Goal: Task Accomplishment & Management: Use online tool/utility

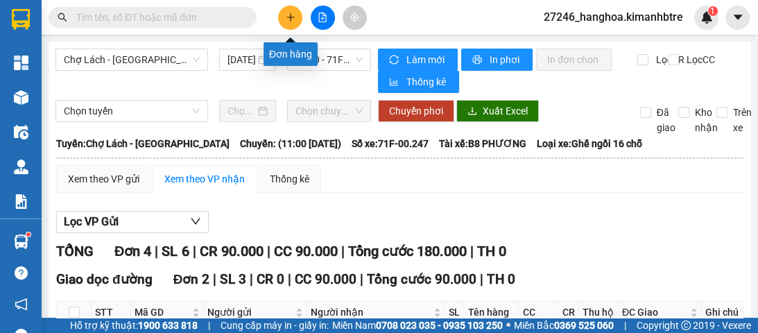
click at [291, 17] on icon "plus" at bounding box center [290, 17] width 1 height 8
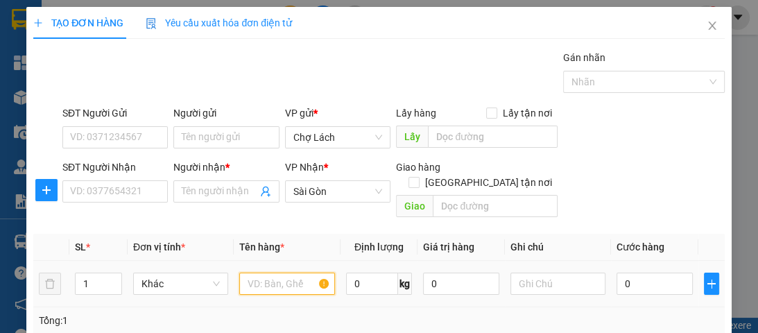
click at [269, 273] on input "text" at bounding box center [286, 284] width 95 height 22
click at [709, 24] on span "Close" at bounding box center [712, 26] width 39 height 39
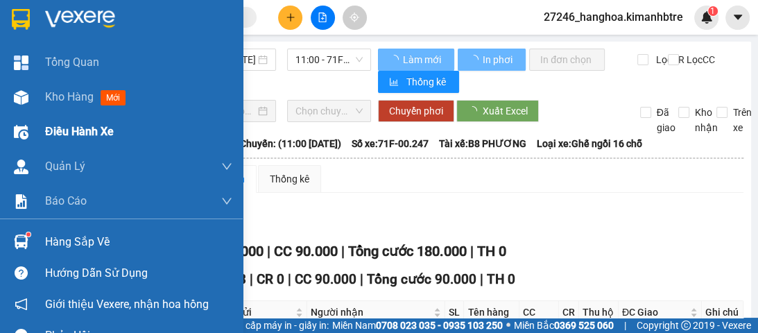
click at [66, 103] on span "Kho hàng" at bounding box center [69, 96] width 49 height 13
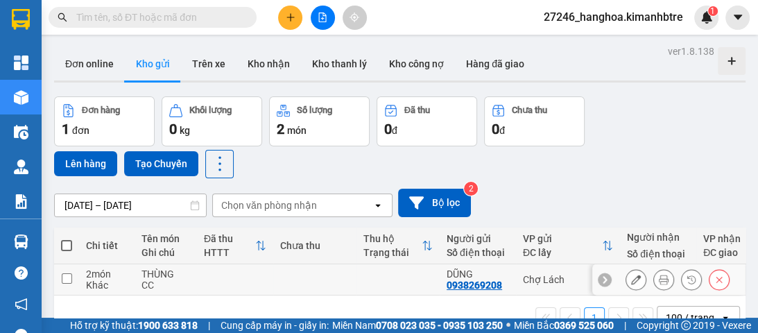
click at [659, 278] on icon at bounding box center [664, 280] width 10 height 10
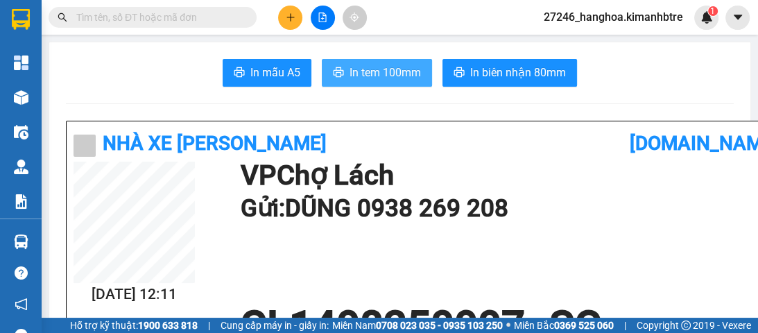
click at [402, 69] on span "In tem 100mm" at bounding box center [385, 72] width 71 height 17
